Goal: Task Accomplishment & Management: Manage account settings

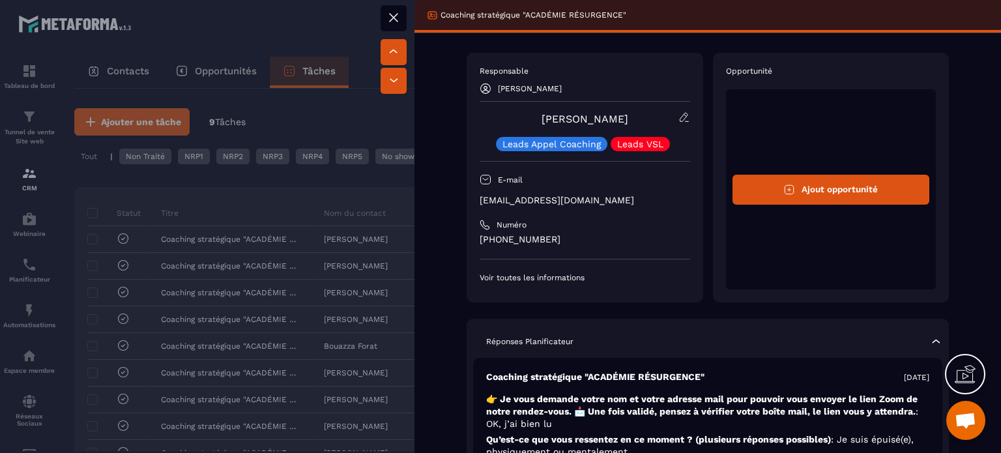
scroll to position [13442, 0]
click at [504, 239] on p "[PHONE_NUMBER]" at bounding box center [585, 239] width 211 height 12
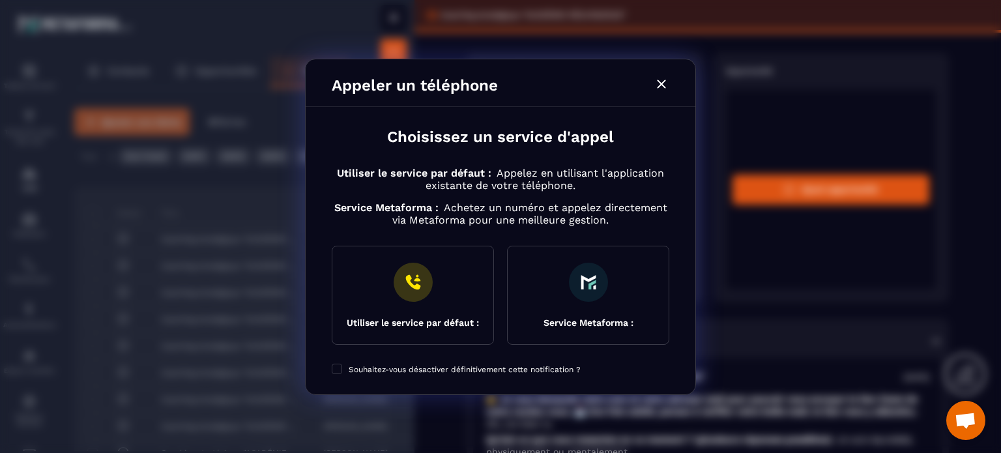
click at [658, 84] on icon "Modal window" at bounding box center [662, 84] width 16 height 16
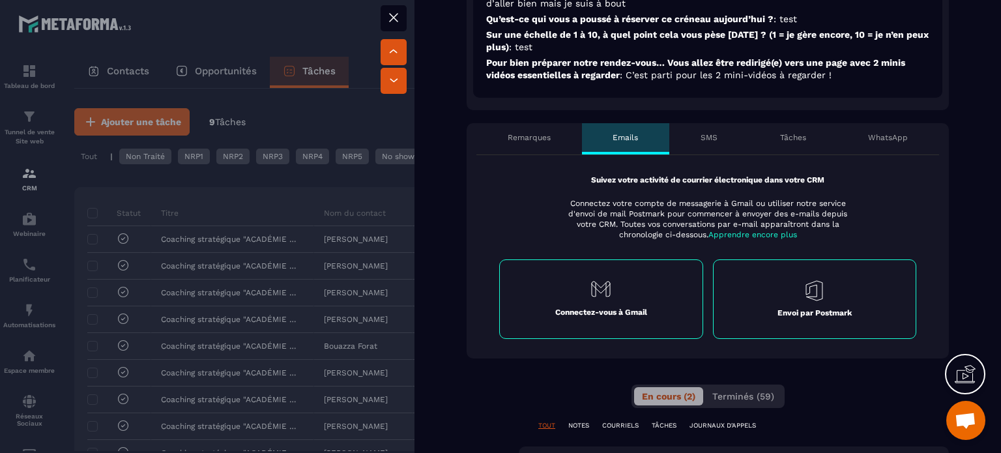
scroll to position [0, 0]
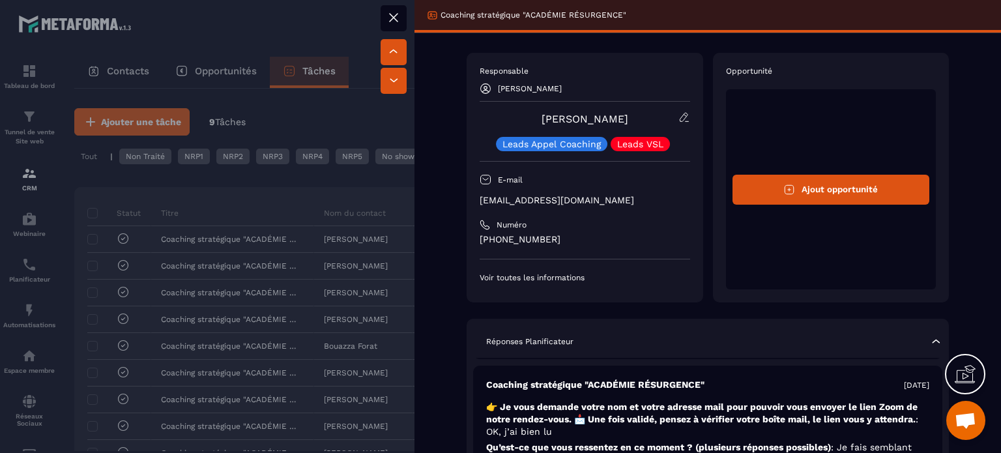
click at [389, 14] on icon at bounding box center [394, 18] width 16 height 16
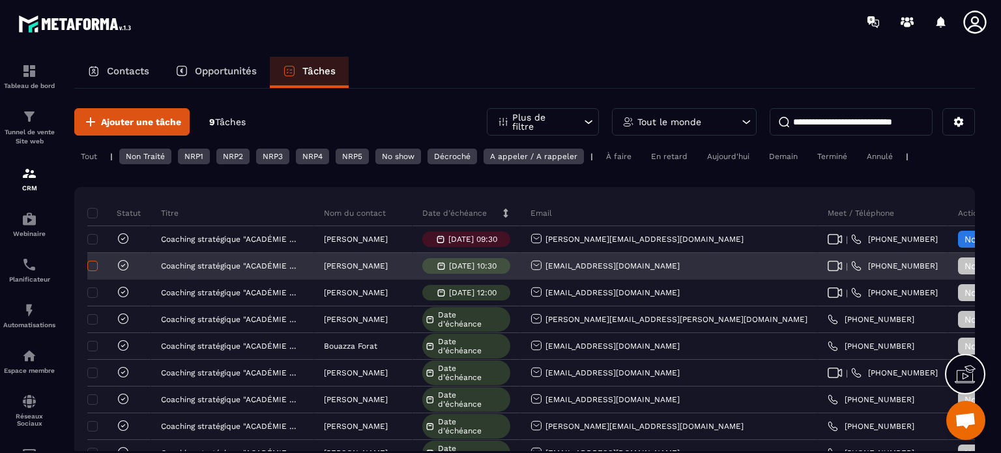
click at [96, 266] on span at bounding box center [92, 266] width 10 height 10
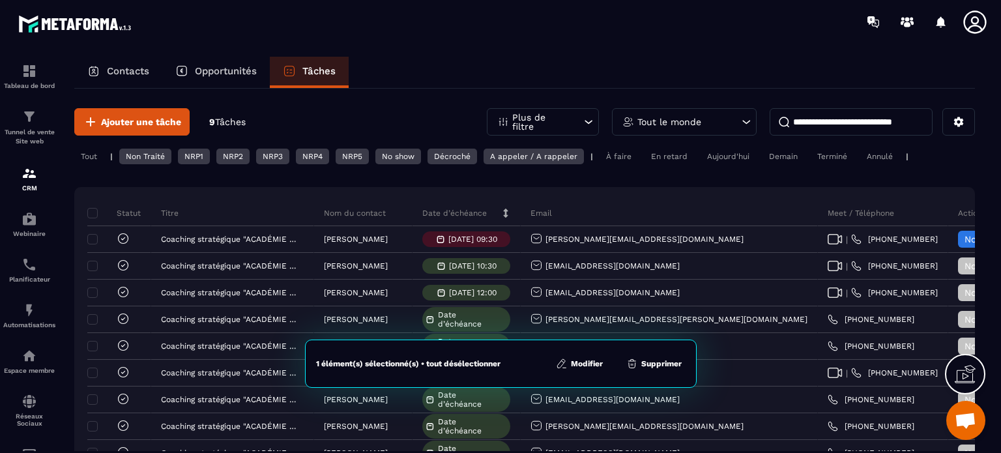
click at [654, 364] on button "Supprimer" at bounding box center [654, 363] width 63 height 13
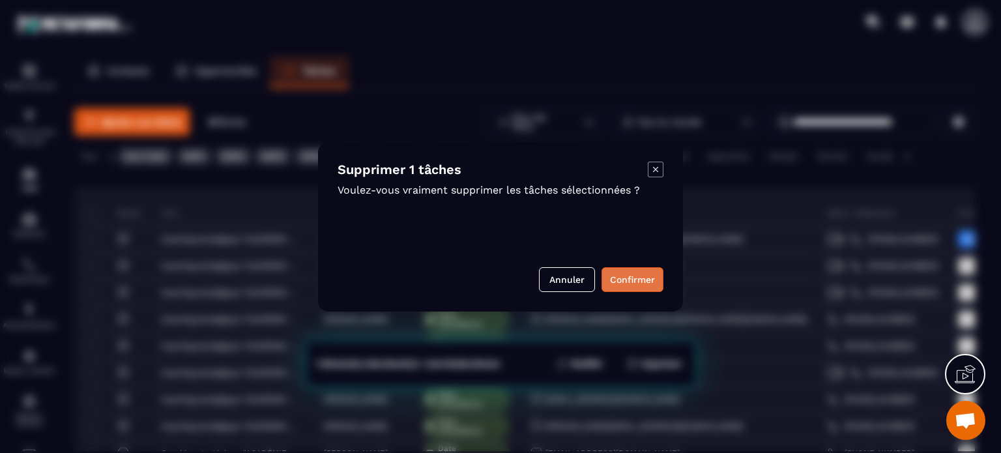
click at [618, 277] on button "Confirmer" at bounding box center [633, 279] width 62 height 25
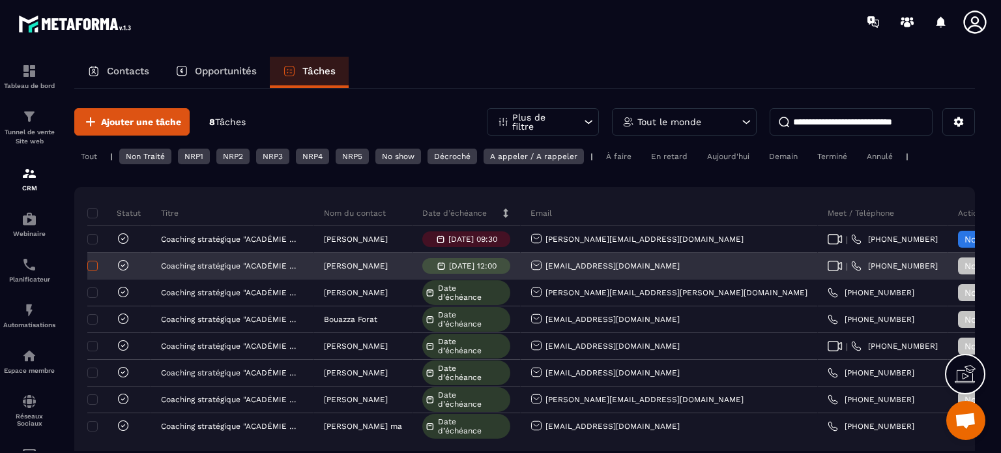
click at [93, 265] on span at bounding box center [92, 266] width 10 height 10
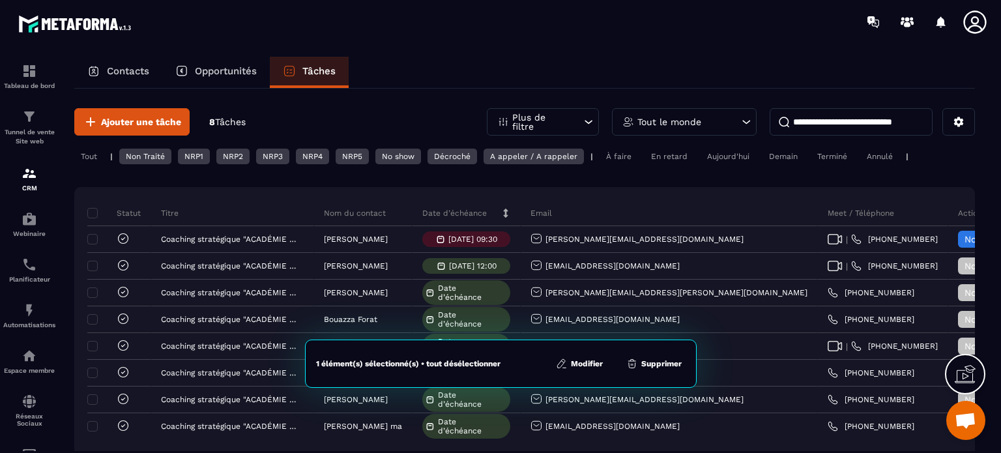
click at [660, 367] on button "Supprimer" at bounding box center [654, 363] width 63 height 13
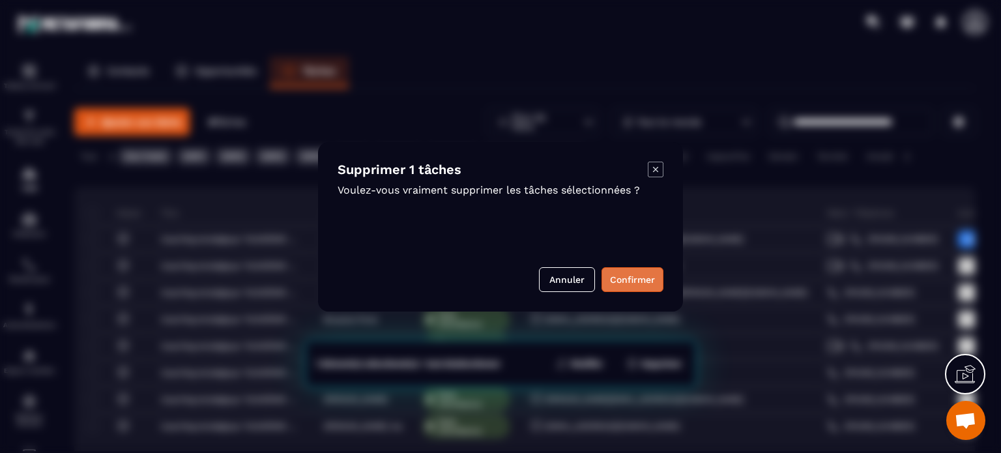
click at [624, 277] on button "Confirmer" at bounding box center [633, 279] width 62 height 25
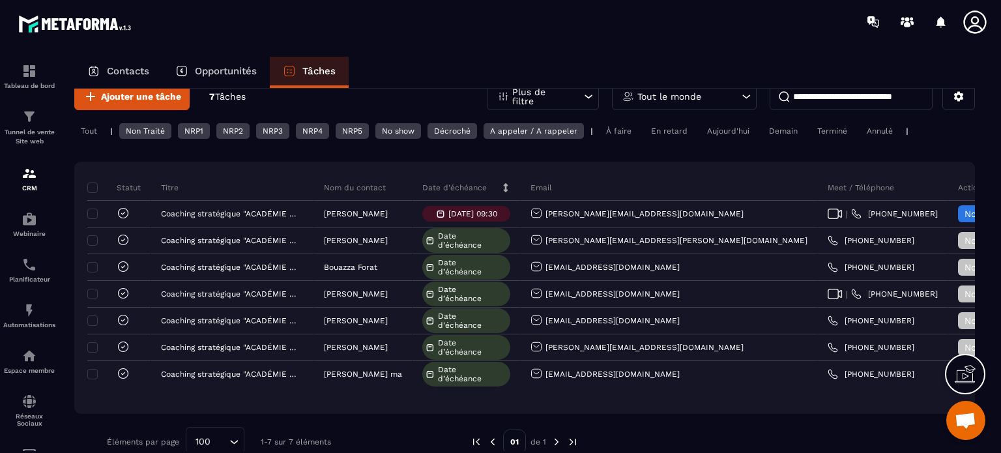
scroll to position [50, 0]
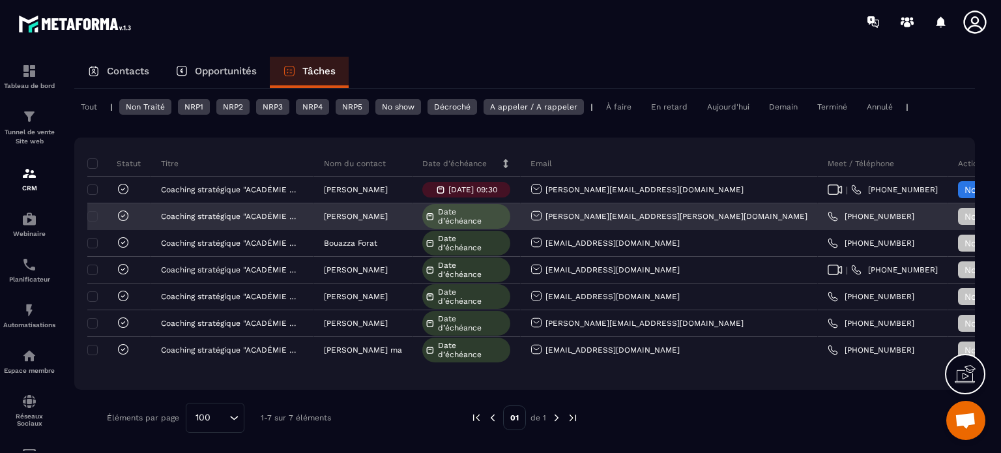
click at [828, 212] on link "[PHONE_NUMBER]" at bounding box center [871, 216] width 87 height 10
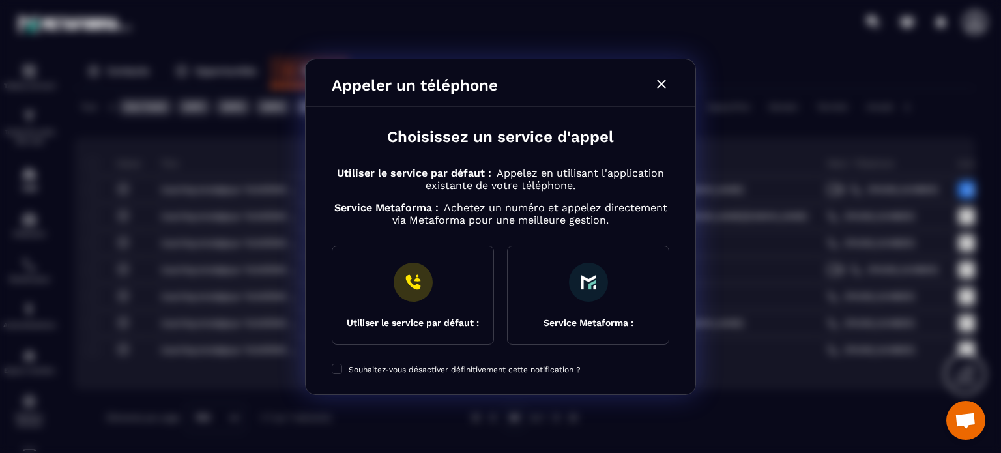
click at [661, 83] on icon "Modal window" at bounding box center [661, 84] width 8 height 8
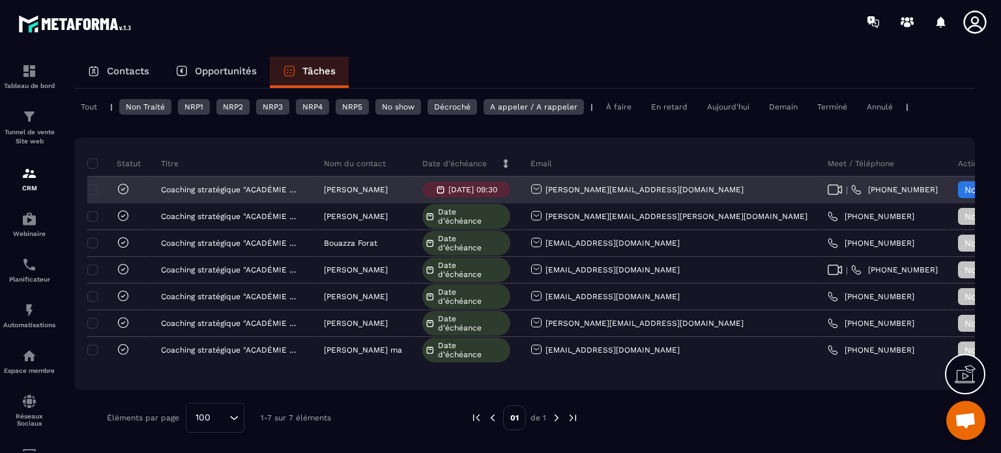
click at [828, 187] on icon at bounding box center [835, 189] width 15 height 10
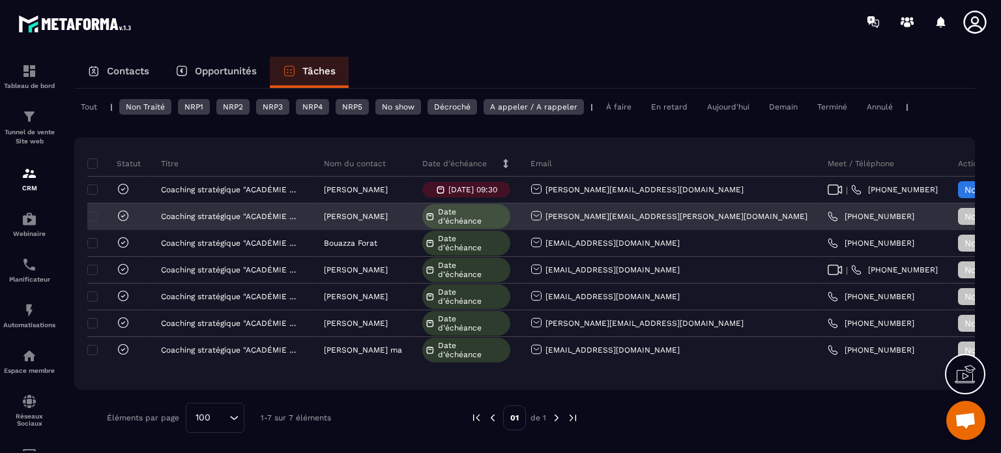
click at [460, 214] on span "Date d’échéance" at bounding box center [472, 216] width 69 height 18
